Goal: Information Seeking & Learning: Learn about a topic

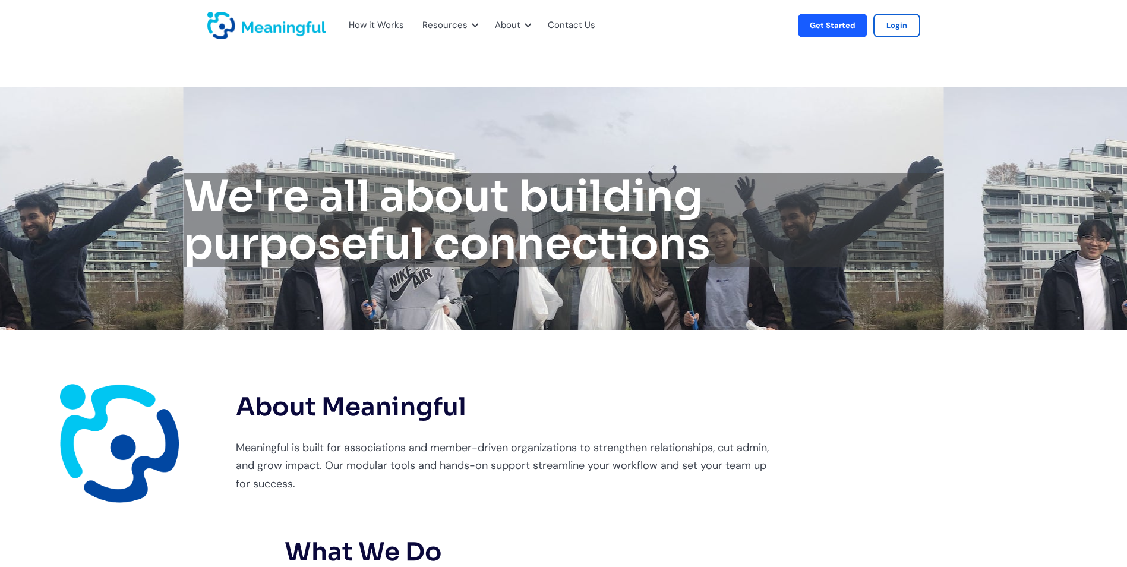
click at [566, 442] on p "Meaningful is built for associations and member-driven organizations to strengt…" at bounding box center [504, 465] width 536 height 55
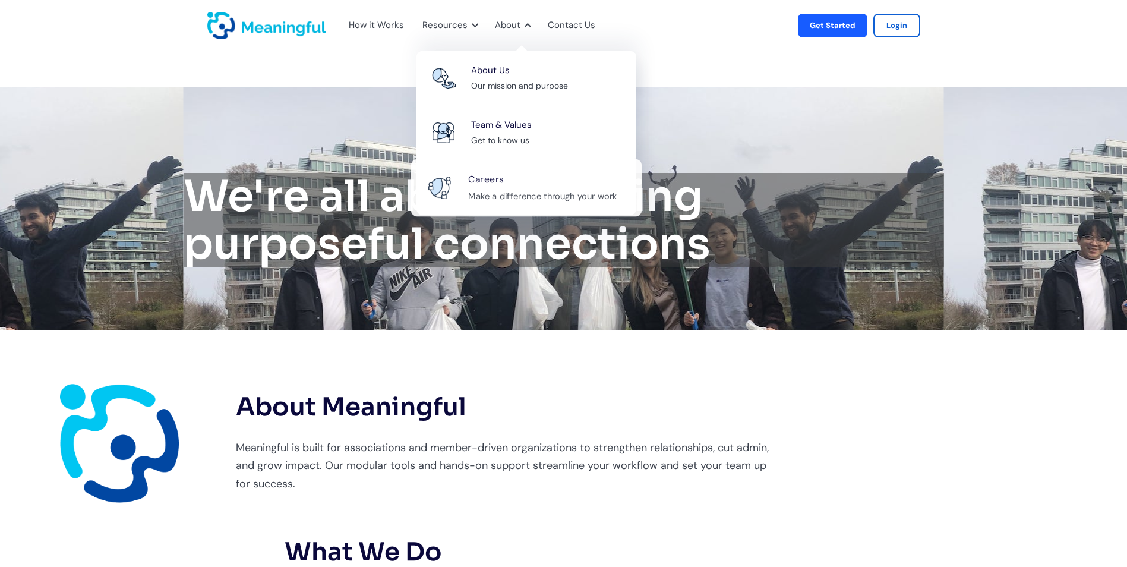
click at [502, 181] on div "Careers Make a difference through your work" at bounding box center [548, 188] width 161 height 32
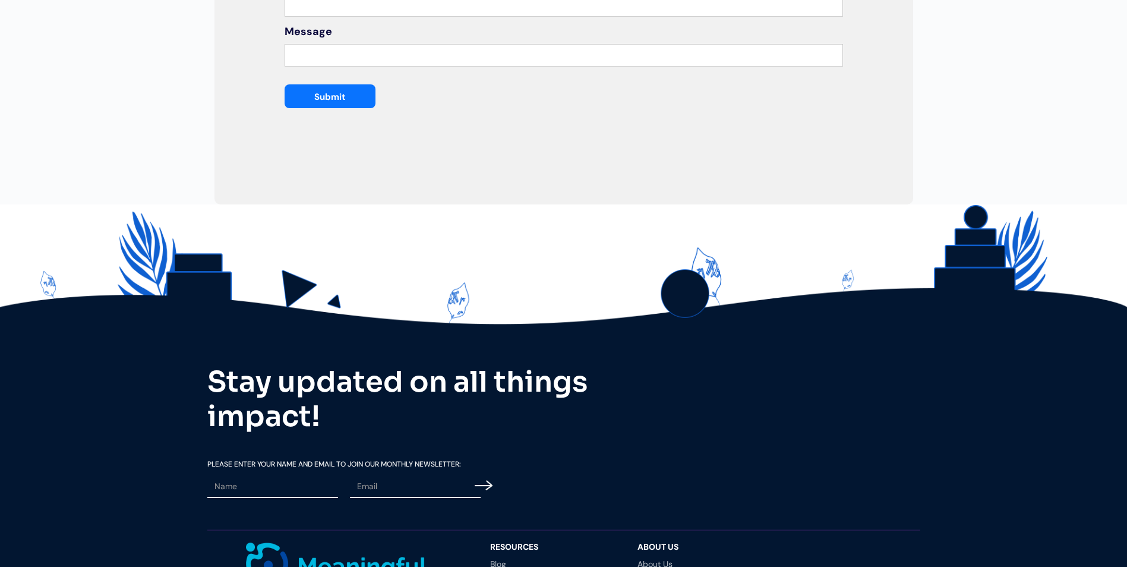
scroll to position [698, 0]
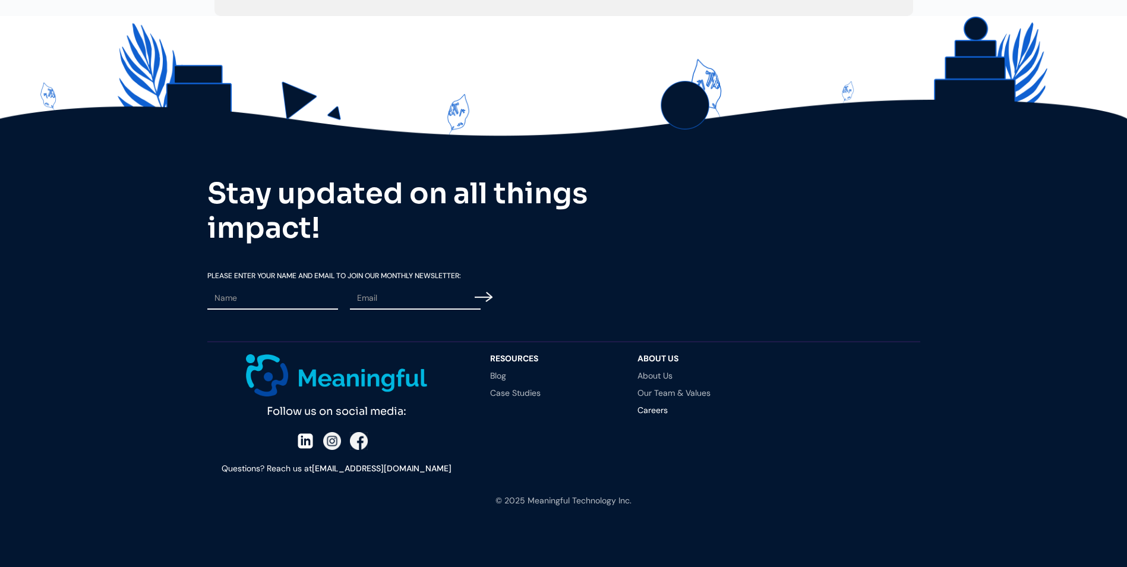
click at [698, 398] on div "About Us About Us Our Team & Values Careers" at bounding box center [704, 415] width 135 height 122
click at [695, 396] on link "Our Team & Values" at bounding box center [699, 392] width 124 height 8
